Goal: Contribute content: Add original content to the website for others to see

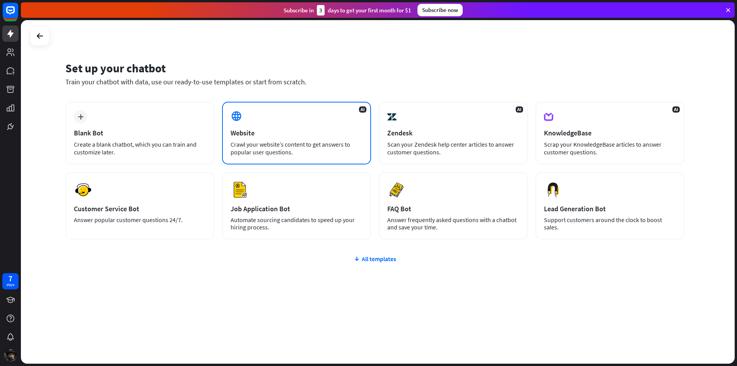
drag, startPoint x: 291, startPoint y: 153, endPoint x: 296, endPoint y: 163, distance: 11.4
click at [296, 163] on div "AI Website Crawl your website’s content to get answers to popular user question…" at bounding box center [296, 133] width 149 height 63
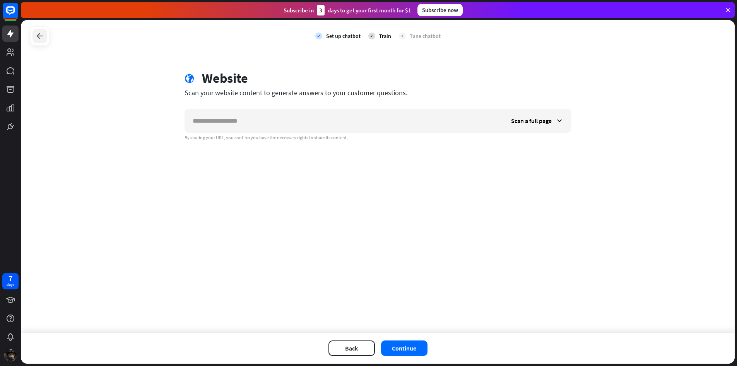
click at [42, 39] on icon at bounding box center [39, 35] width 9 height 9
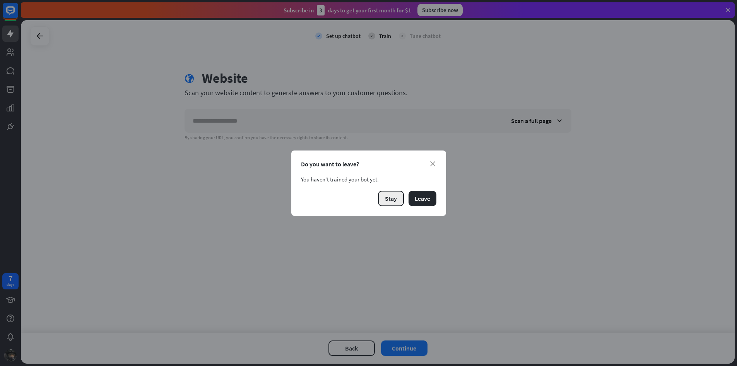
click at [392, 197] on button "Stay" at bounding box center [391, 198] width 26 height 15
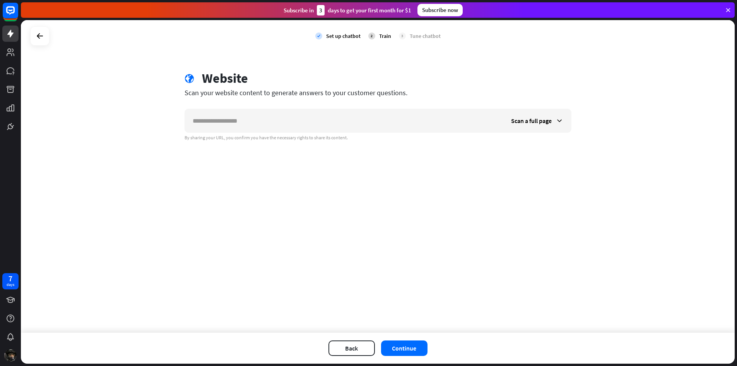
click at [50, 31] on div "check Set up chatbot 2 Train 3 Tune chatbot" at bounding box center [378, 36] width 714 height 32
click at [43, 34] on icon at bounding box center [39, 35] width 9 height 9
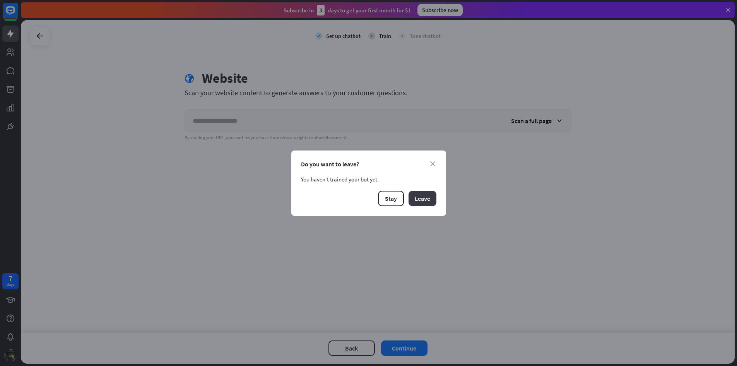
click at [425, 194] on button "Leave" at bounding box center [423, 198] width 28 height 15
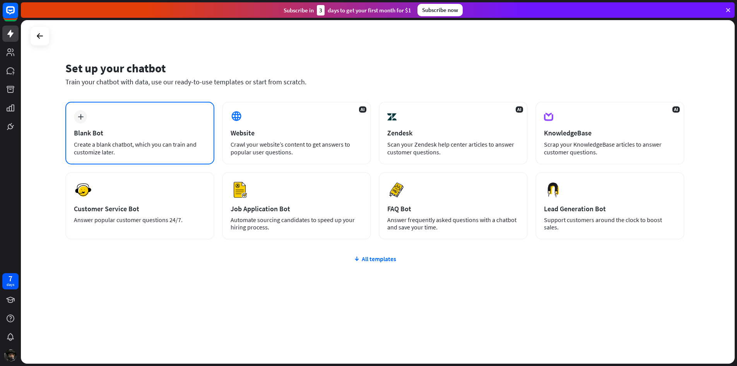
click at [111, 136] on div "Blank Bot" at bounding box center [140, 132] width 132 height 9
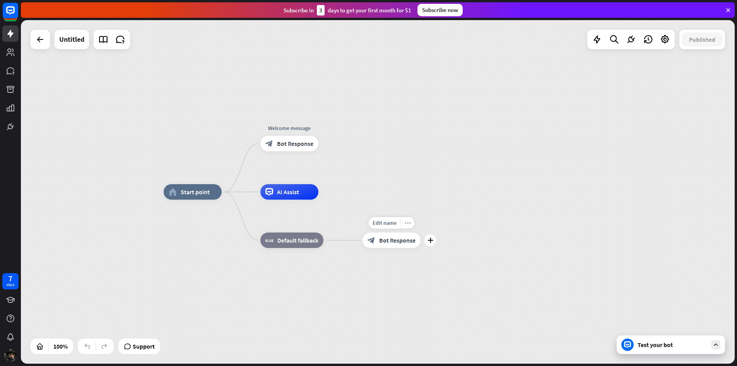
click at [409, 220] on icon "more_horiz" at bounding box center [408, 223] width 6 height 6
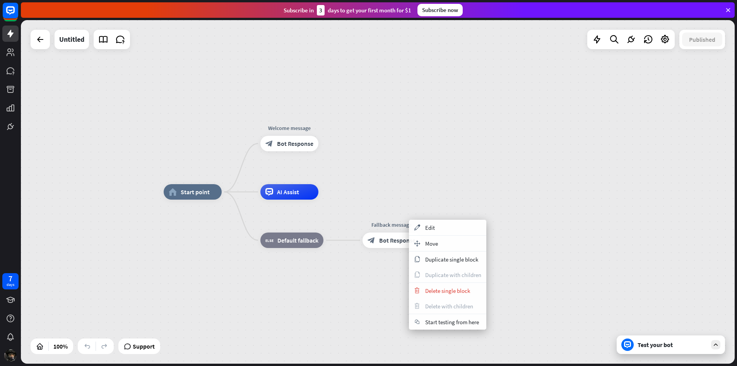
click at [508, 284] on div "home_2 Start point Welcome message block_bot_response Bot Response AI Assist bl…" at bounding box center [521, 364] width 714 height 344
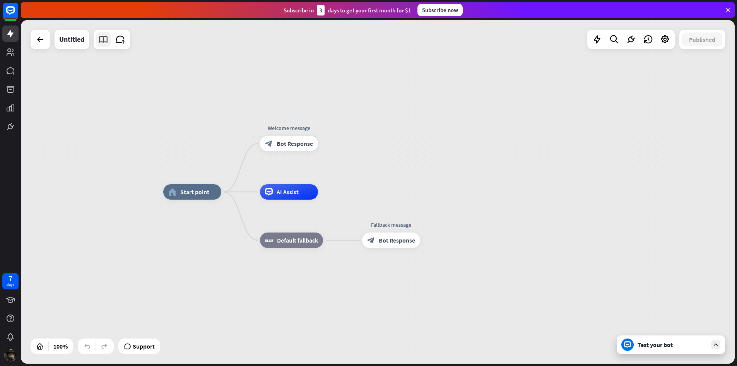
click at [105, 42] on icon at bounding box center [103, 39] width 10 height 10
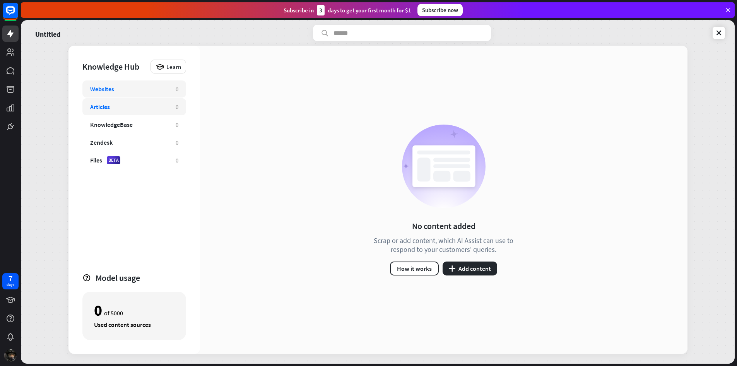
click at [167, 105] on div "Articles" at bounding box center [129, 107] width 78 height 8
click at [168, 105] on div "Articles" at bounding box center [129, 107] width 78 height 8
click at [159, 109] on div "Articles" at bounding box center [129, 107] width 78 height 8
click at [485, 272] on button "plus Add content" at bounding box center [470, 269] width 55 height 14
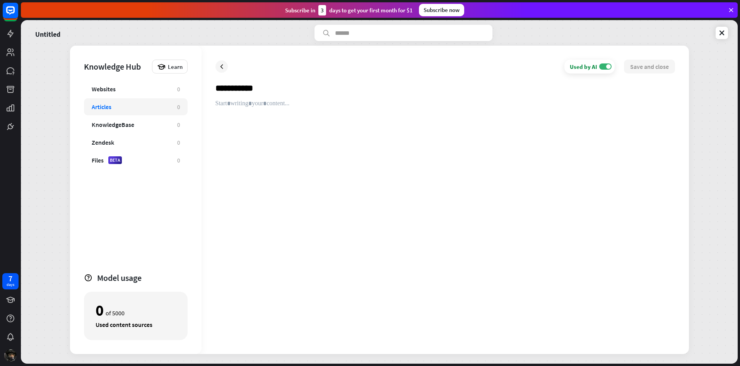
type input "**********"
click at [288, 118] on div at bounding box center [445, 220] width 460 height 240
paste div
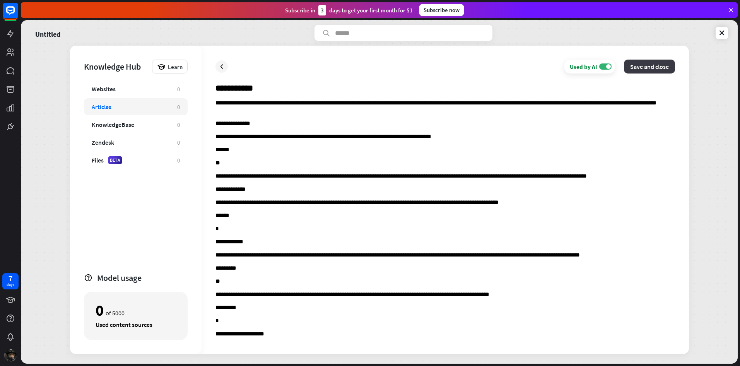
click at [663, 68] on button "Save and close" at bounding box center [649, 67] width 51 height 14
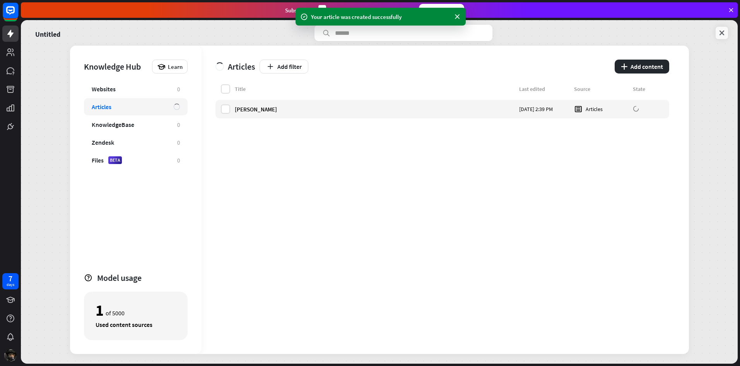
click at [718, 32] on link at bounding box center [722, 33] width 12 height 12
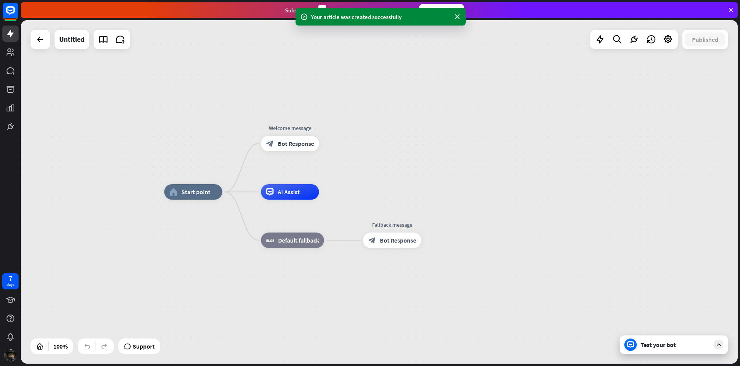
drag, startPoint x: 674, startPoint y: 343, endPoint x: 675, endPoint y: 339, distance: 4.3
click at [674, 340] on div "Test your bot" at bounding box center [674, 344] width 108 height 19
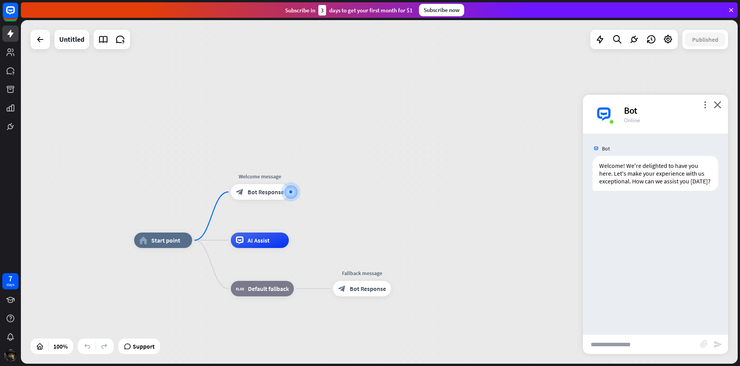
click at [604, 341] on input "text" at bounding box center [641, 344] width 117 height 19
type input "*"
type input "****"
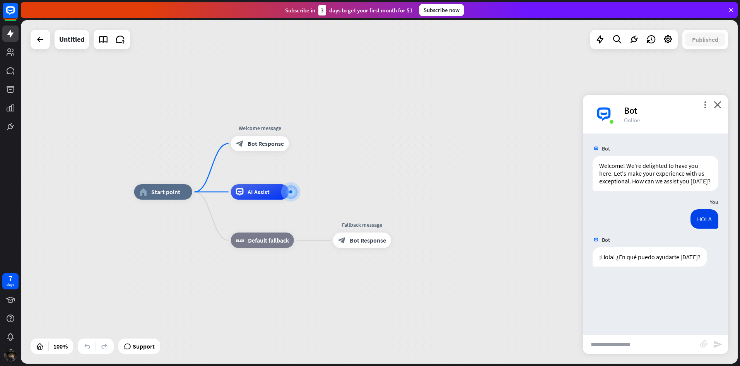
click at [638, 354] on div "home_2 Start point Welcome message block_bot_response Bot Response AI Assist bl…" at bounding box center [492, 364] width 717 height 344
drag, startPoint x: 637, startPoint y: 344, endPoint x: 640, endPoint y: 339, distance: 6.1
click at [636, 344] on input "text" at bounding box center [641, 344] width 117 height 19
type input "**********"
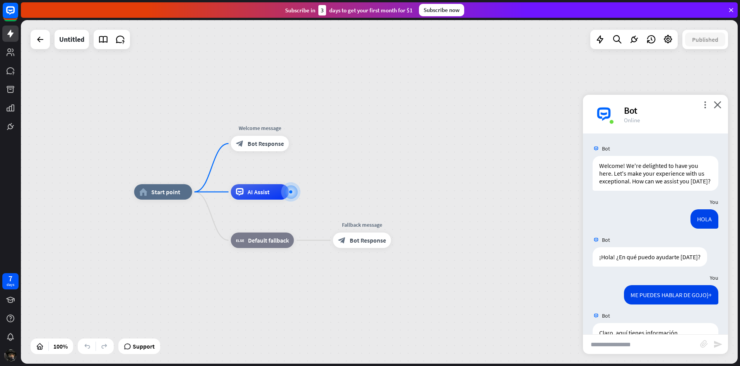
scroll to position [217, 0]
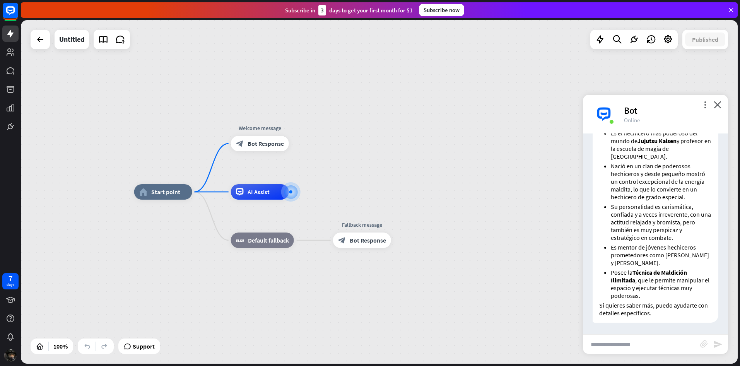
drag, startPoint x: 725, startPoint y: 237, endPoint x: 726, endPoint y: 251, distance: 14.3
click at [725, 252] on div "Bot Welcome! We're delighted to have you here. Let's make your experience with …" at bounding box center [655, 233] width 145 height 201
drag, startPoint x: 726, startPoint y: 251, endPoint x: 718, endPoint y: 290, distance: 39.0
click at [718, 290] on div "Claro, aquí tienes información sobre [PERSON_NAME] : Es el hechicero más podero…" at bounding box center [655, 216] width 145 height 221
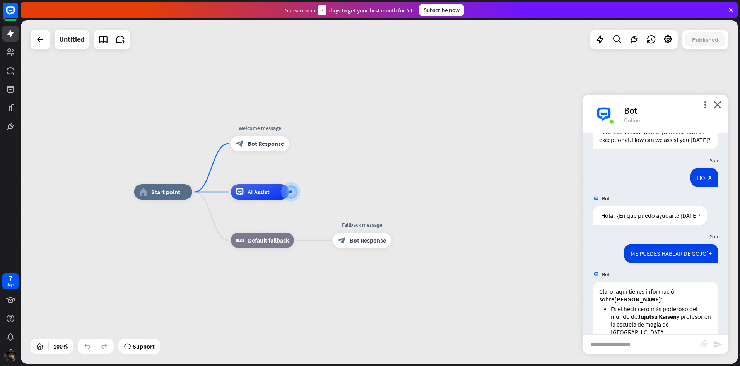
scroll to position [0, 0]
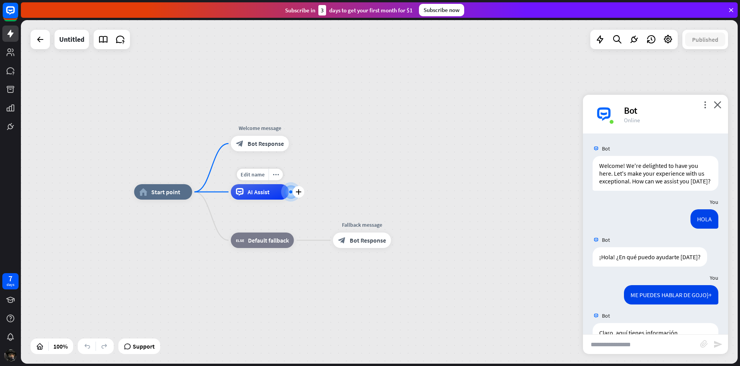
click at [268, 197] on div "AI Assist" at bounding box center [260, 191] width 58 height 15
click at [423, 151] on div "home_2 Start point Welcome message block_bot_response Bot Response AI Assist bl…" at bounding box center [379, 192] width 717 height 344
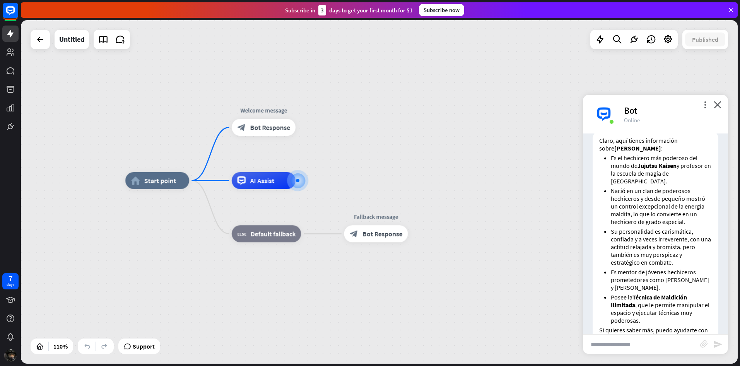
scroll to position [217, 0]
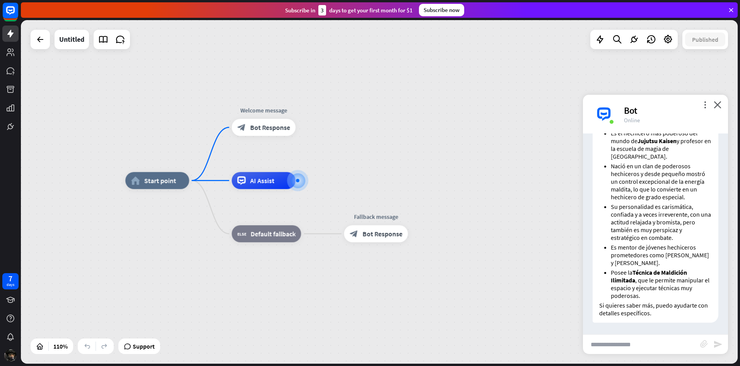
click at [655, 349] on input "text" at bounding box center [641, 344] width 117 height 19
type input "**********"
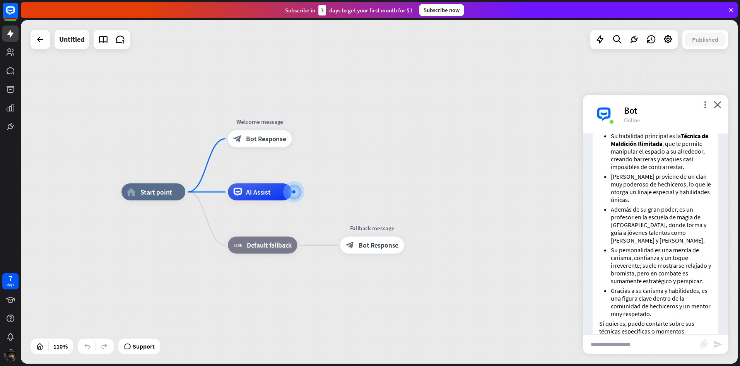
scroll to position [554, 0]
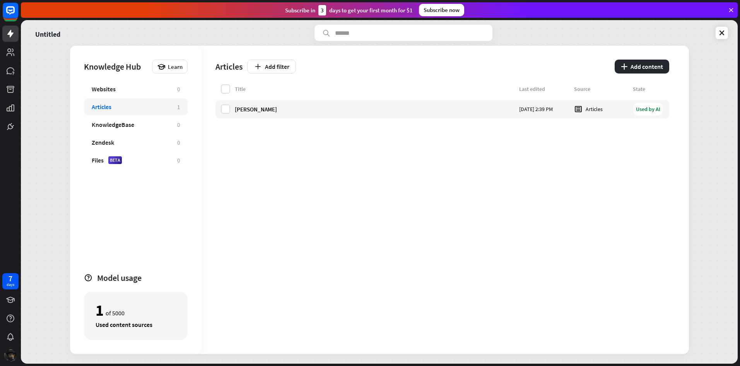
click at [9, 354] on img at bounding box center [10, 355] width 12 height 12
